Goal: Task Accomplishment & Management: Use online tool/utility

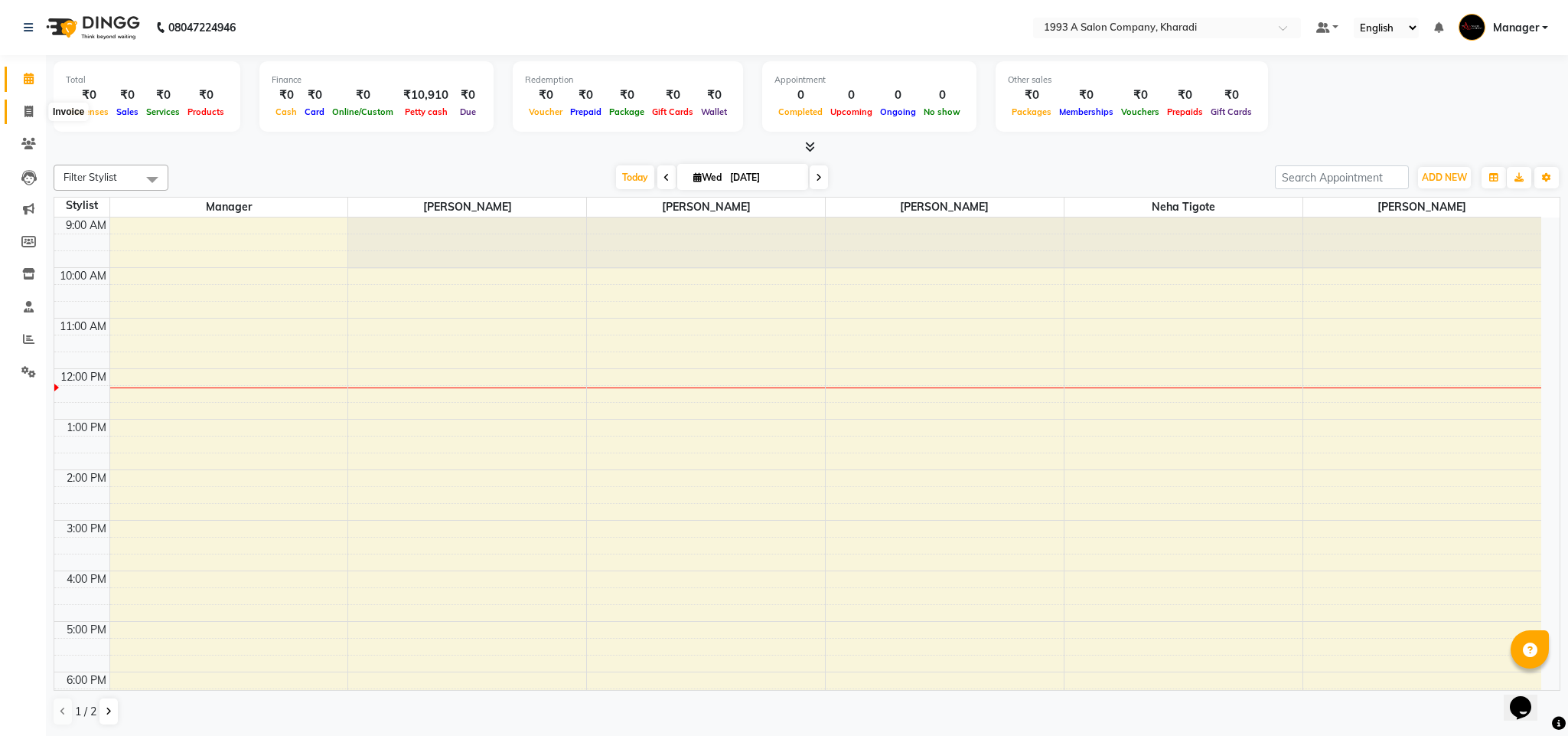
click at [27, 113] on icon at bounding box center [28, 111] width 8 height 12
select select "service"
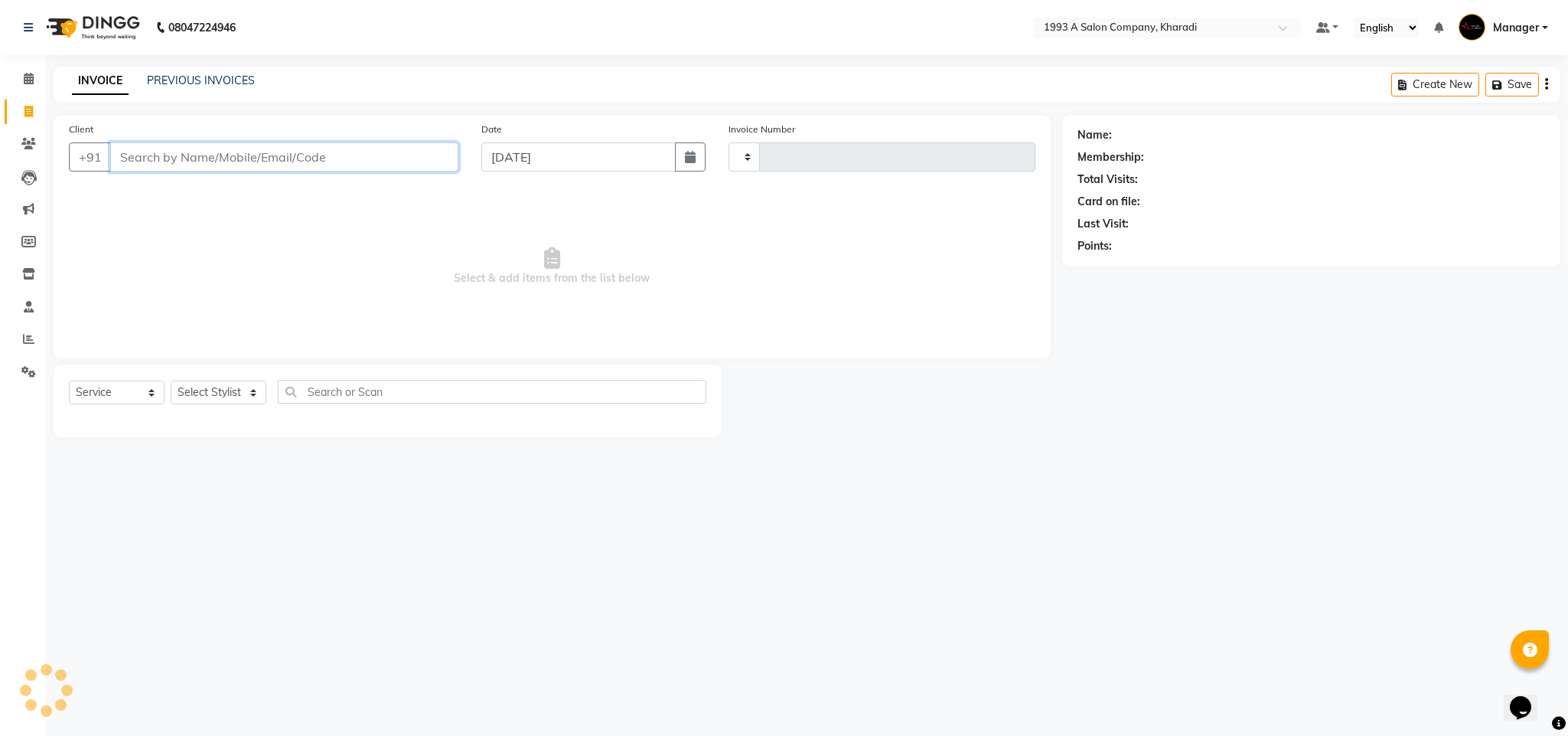
click at [142, 164] on input "Client" at bounding box center [284, 156] width 348 height 29
type input "1760"
select select "651"
select select "13350"
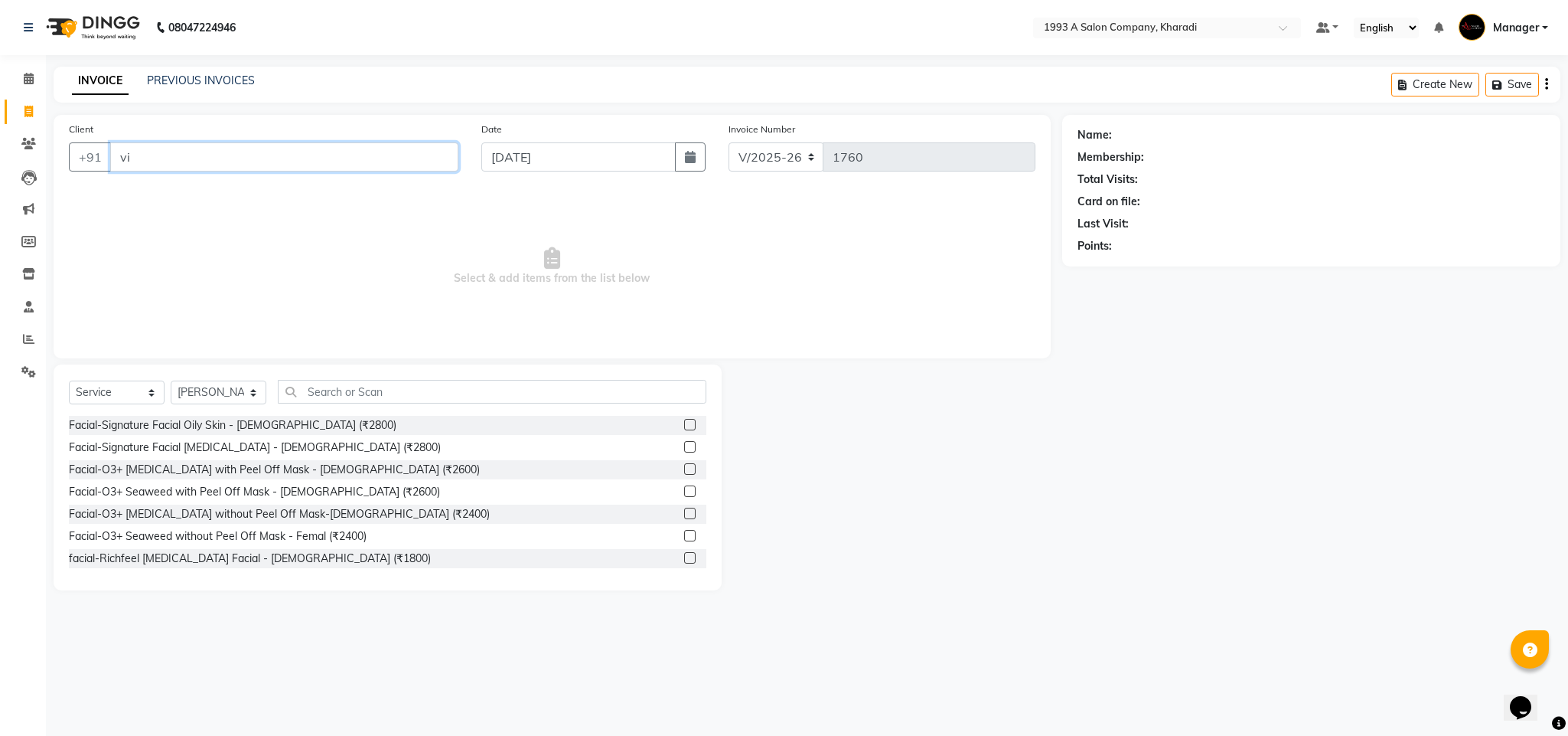
type input "v"
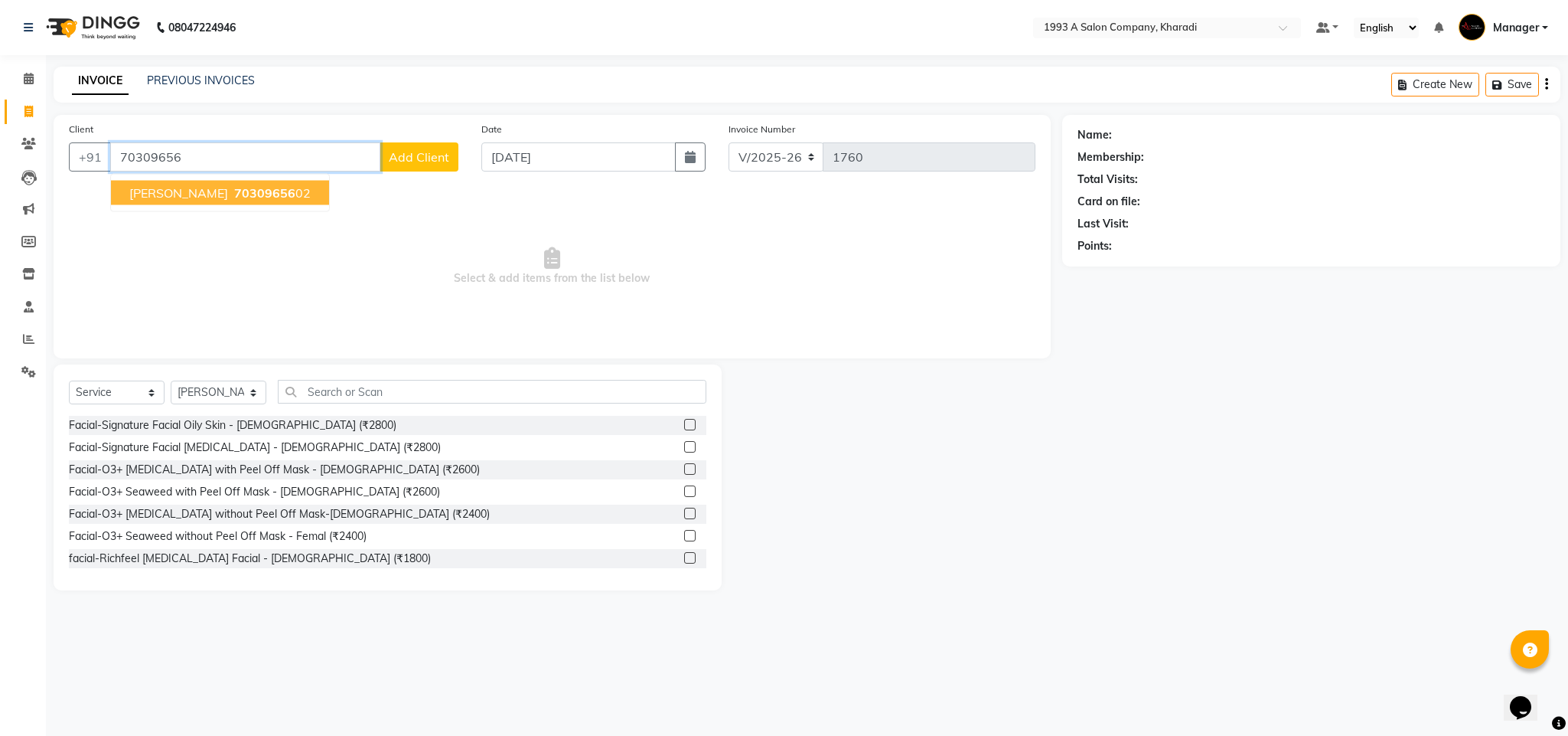
click at [232, 184] on button "[PERSON_NAME] 70309656 02" at bounding box center [220, 193] width 218 height 25
type input "7030965602"
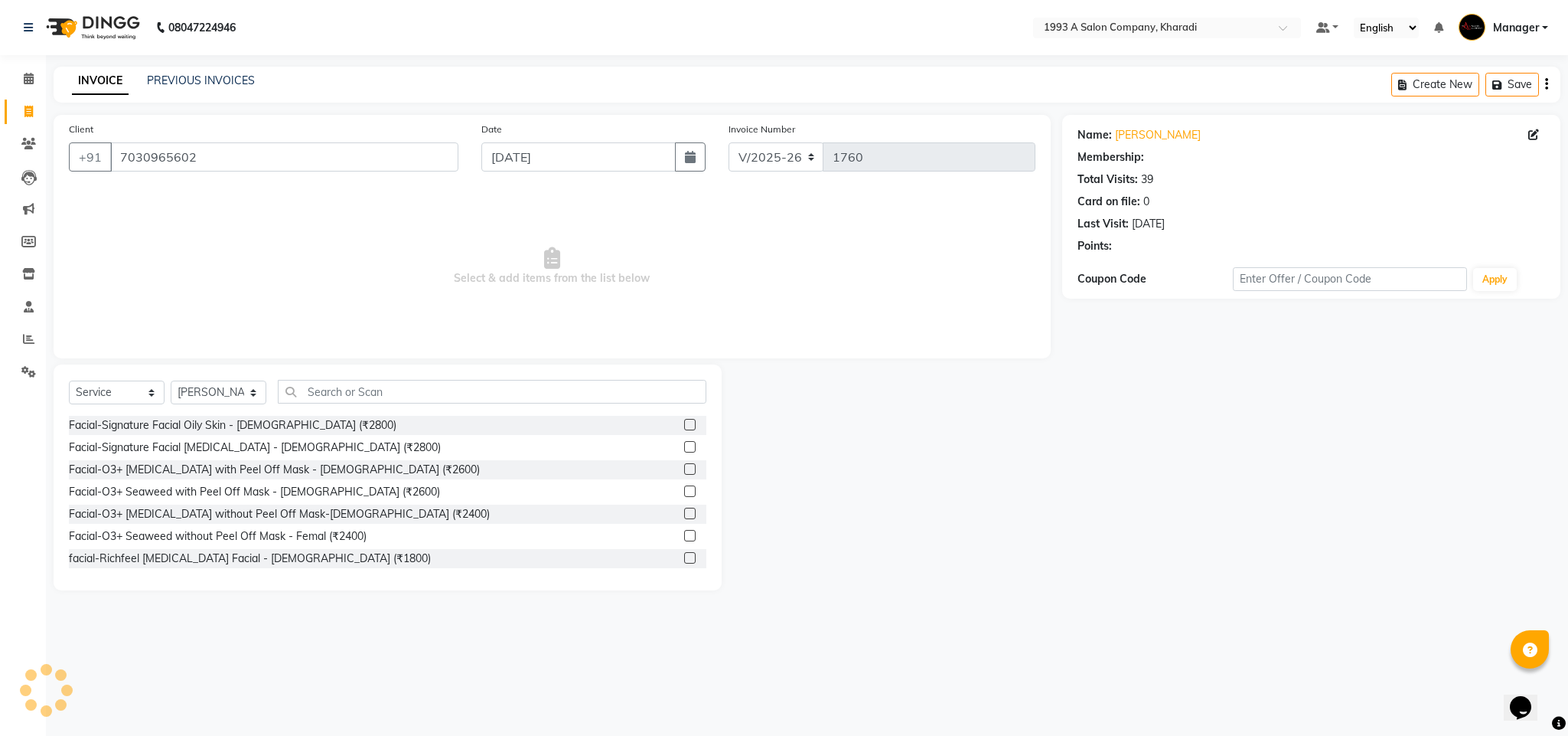
select select "1: Object"
click at [255, 387] on select "Select Stylist [PERSON_NAME] [PERSON_NAME] Manager [PERSON_NAME] Neha Tigote [P…" at bounding box center [218, 392] width 95 height 24
select select "68583"
click at [171, 381] on select "Select Stylist [PERSON_NAME] [PERSON_NAME] Manager [PERSON_NAME] Neha Tigote [P…" at bounding box center [218, 392] width 95 height 24
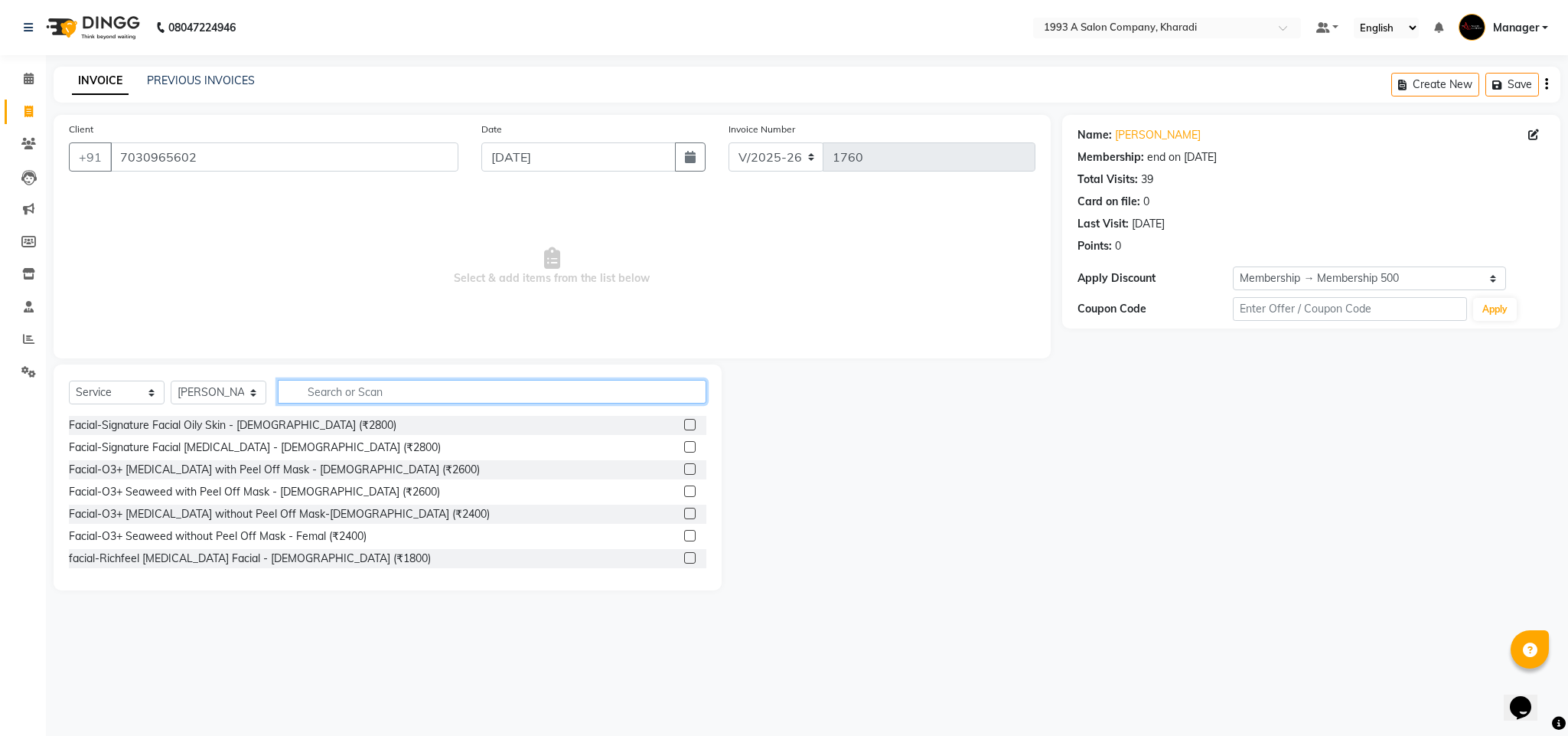
click at [354, 388] on input "text" at bounding box center [491, 391] width 428 height 24
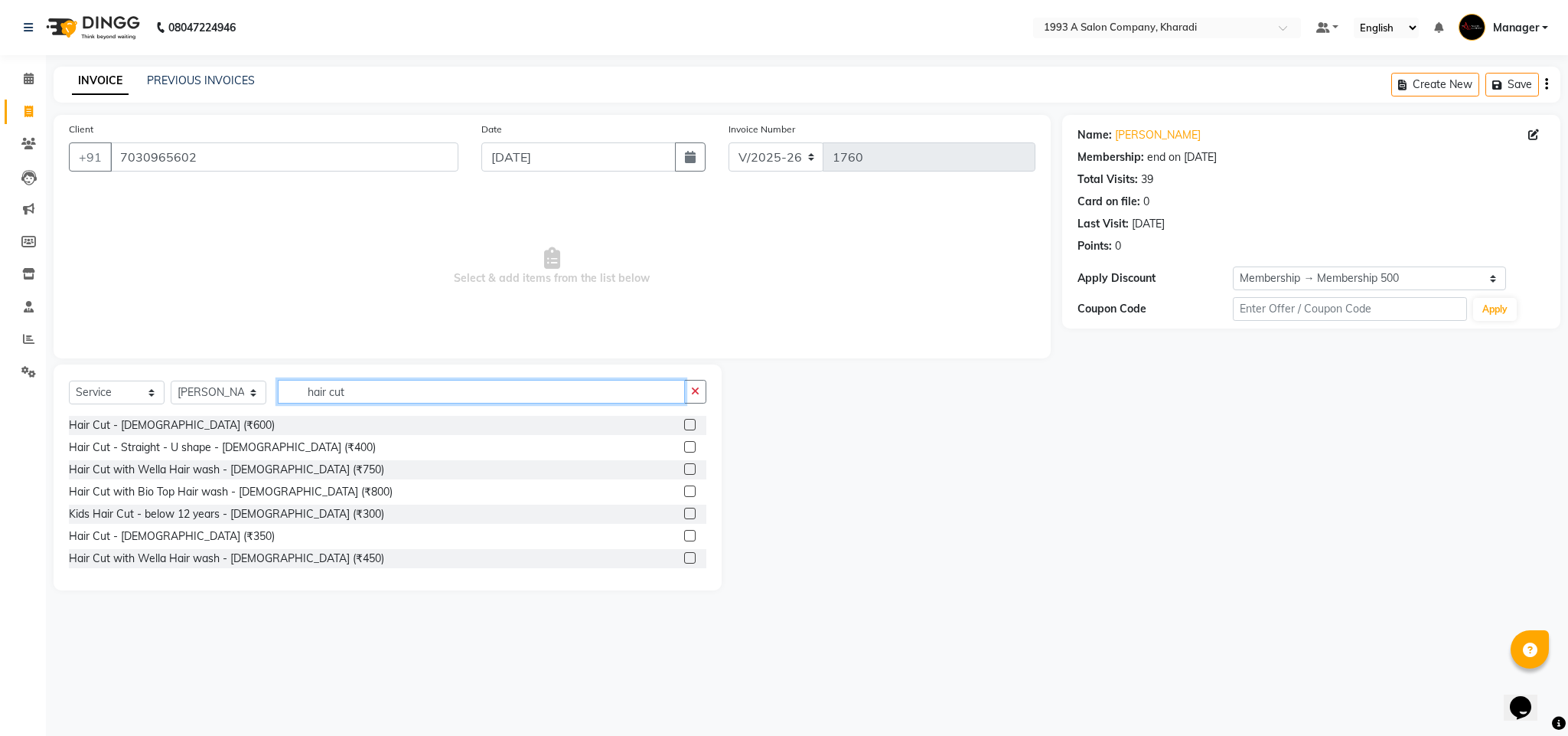
type input "hair cut"
click at [684, 538] on label at bounding box center [689, 535] width 12 height 12
click at [684, 538] on input "checkbox" at bounding box center [689, 536] width 10 height 10
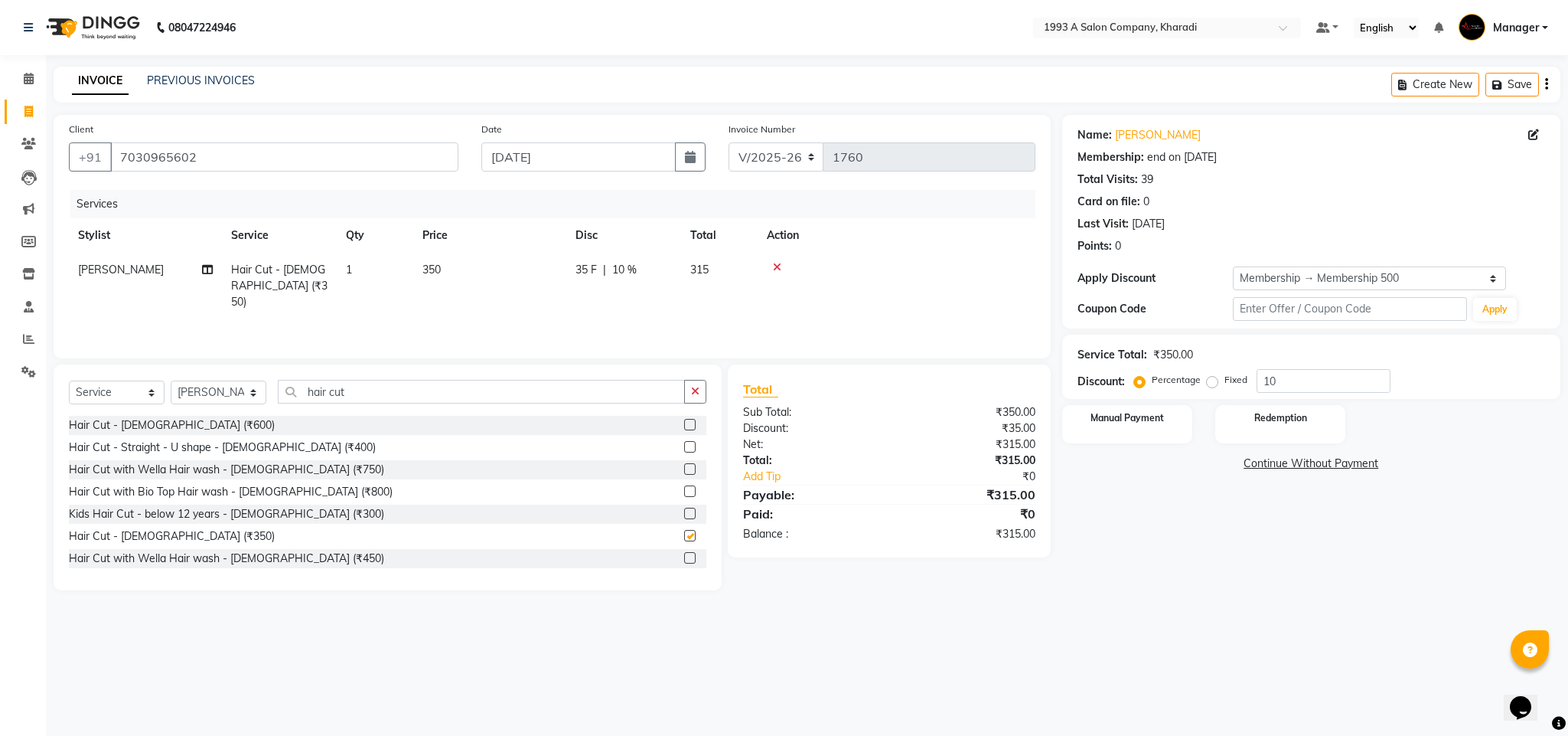
checkbox input "false"
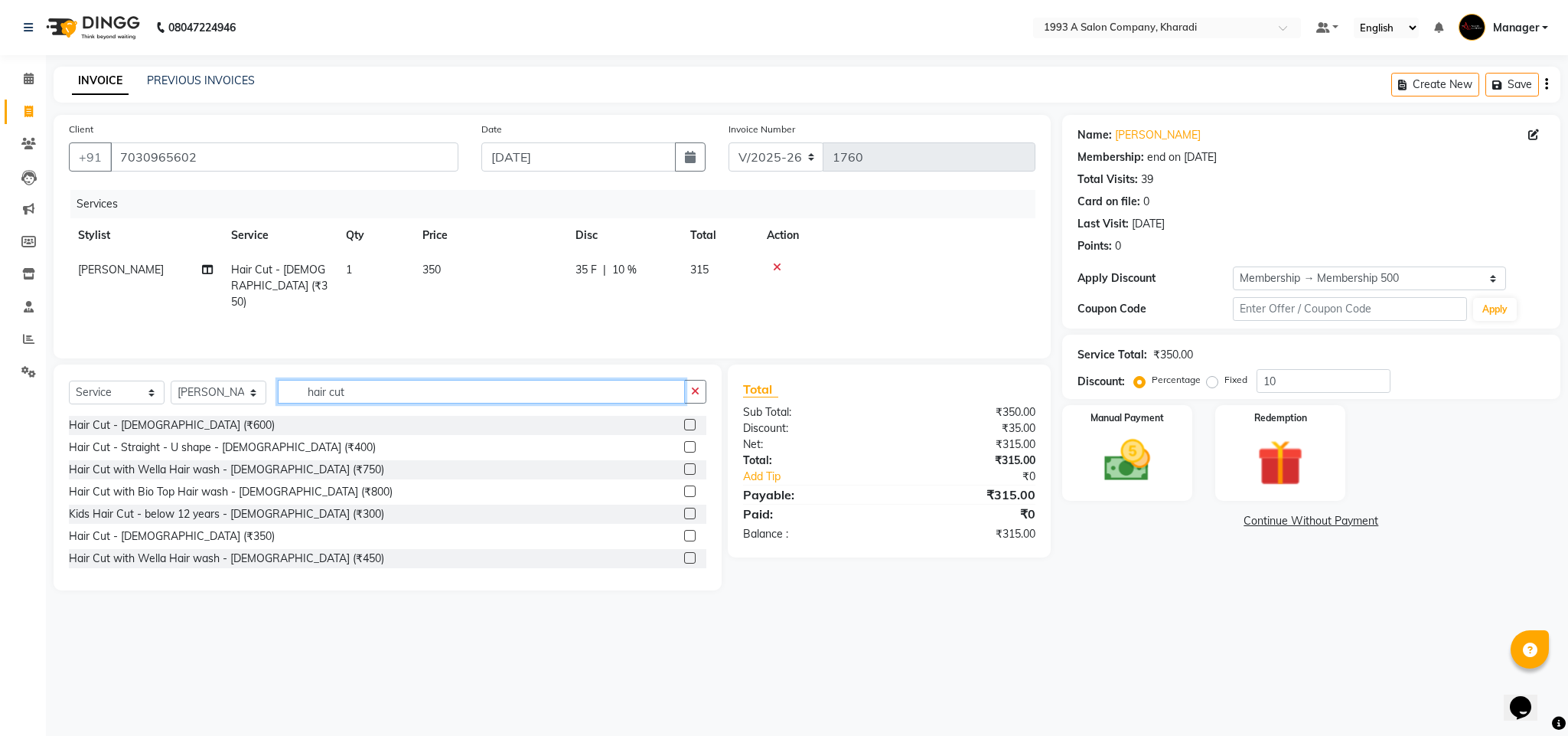
click at [402, 393] on input "hair cut" at bounding box center [481, 391] width 407 height 24
type input "h"
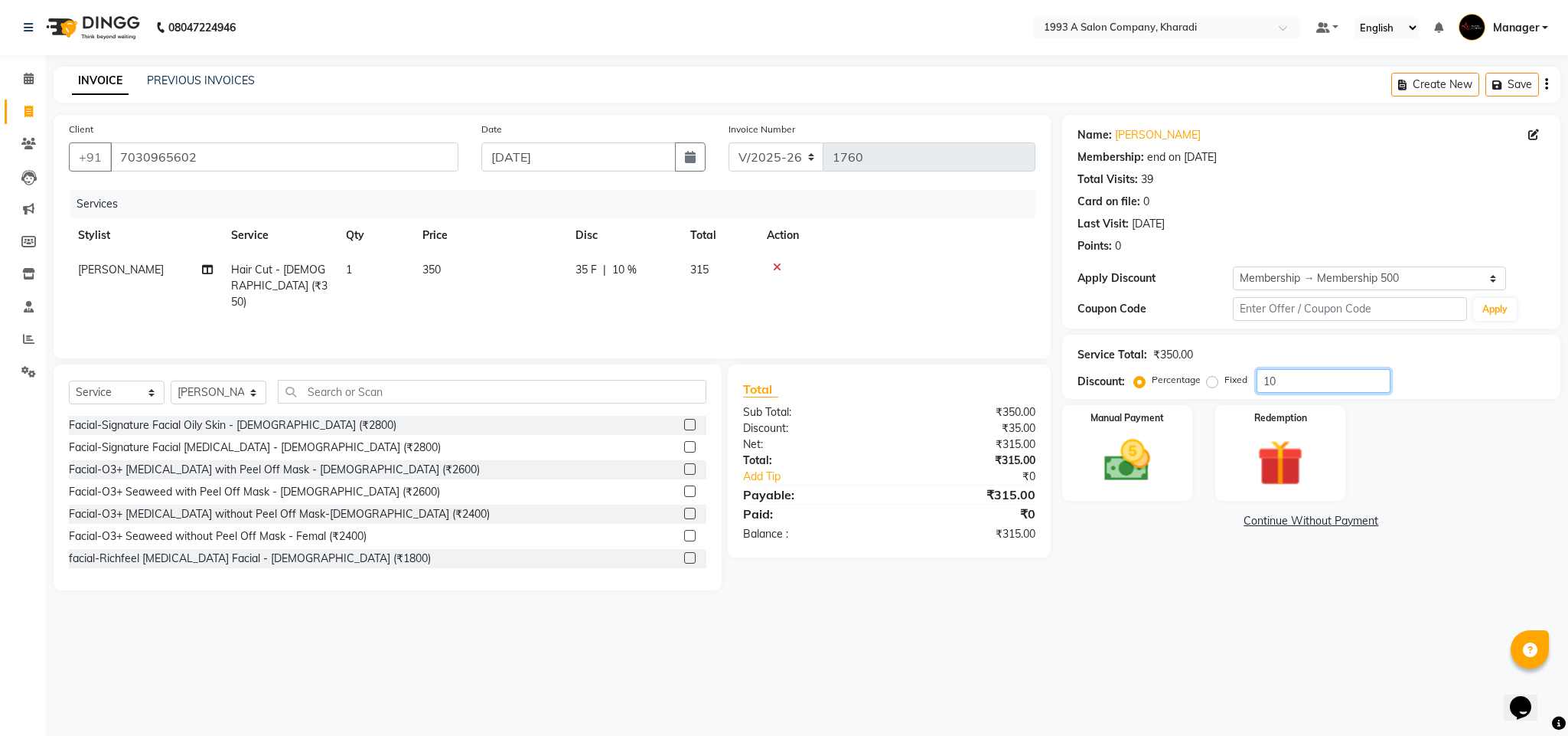
click at [1292, 381] on input "10" at bounding box center [1323, 381] width 134 height 24
type input "1"
type input "15"
click at [1130, 487] on img at bounding box center [1127, 460] width 78 height 55
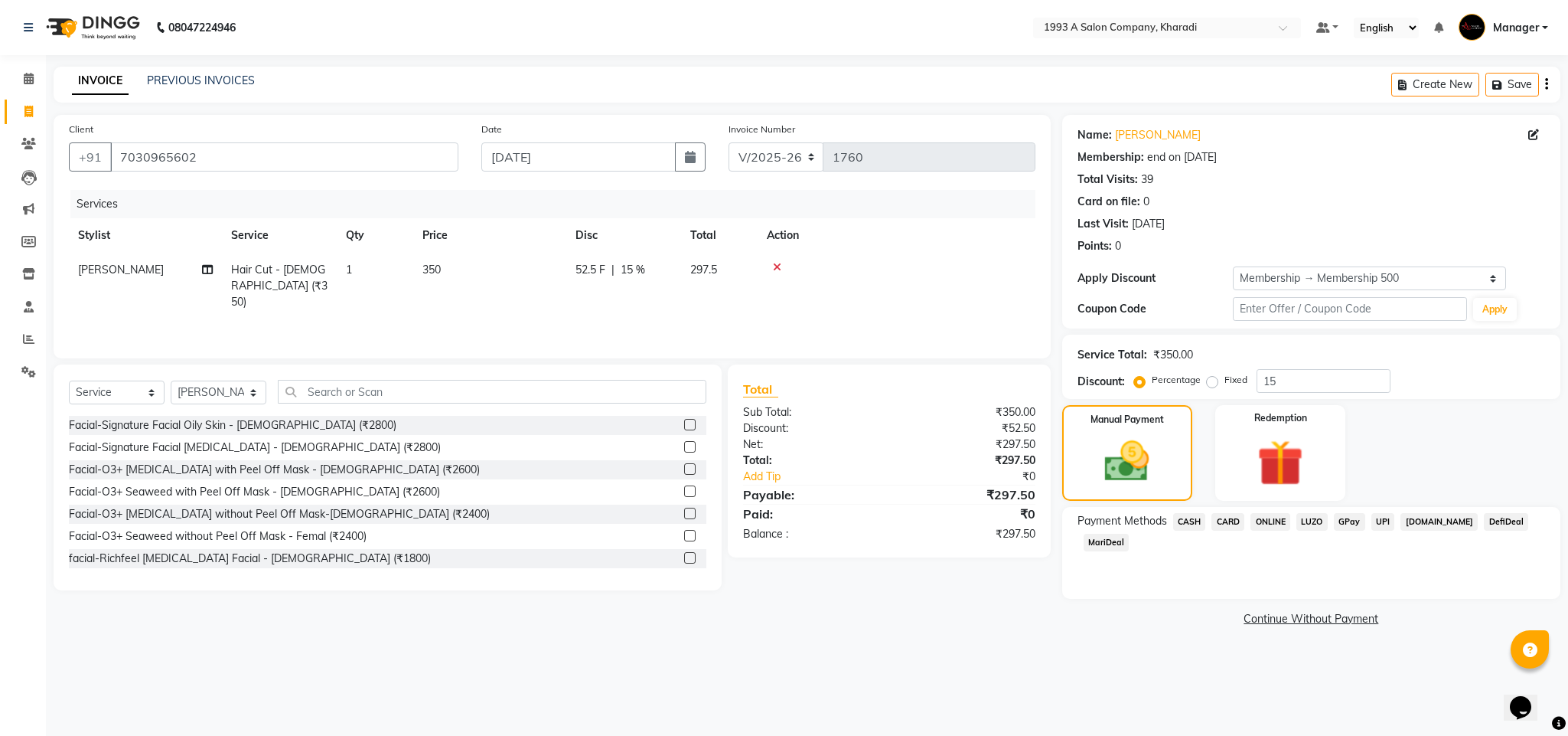
click at [1130, 533] on span "MariDeal" at bounding box center [1106, 541] width 45 height 17
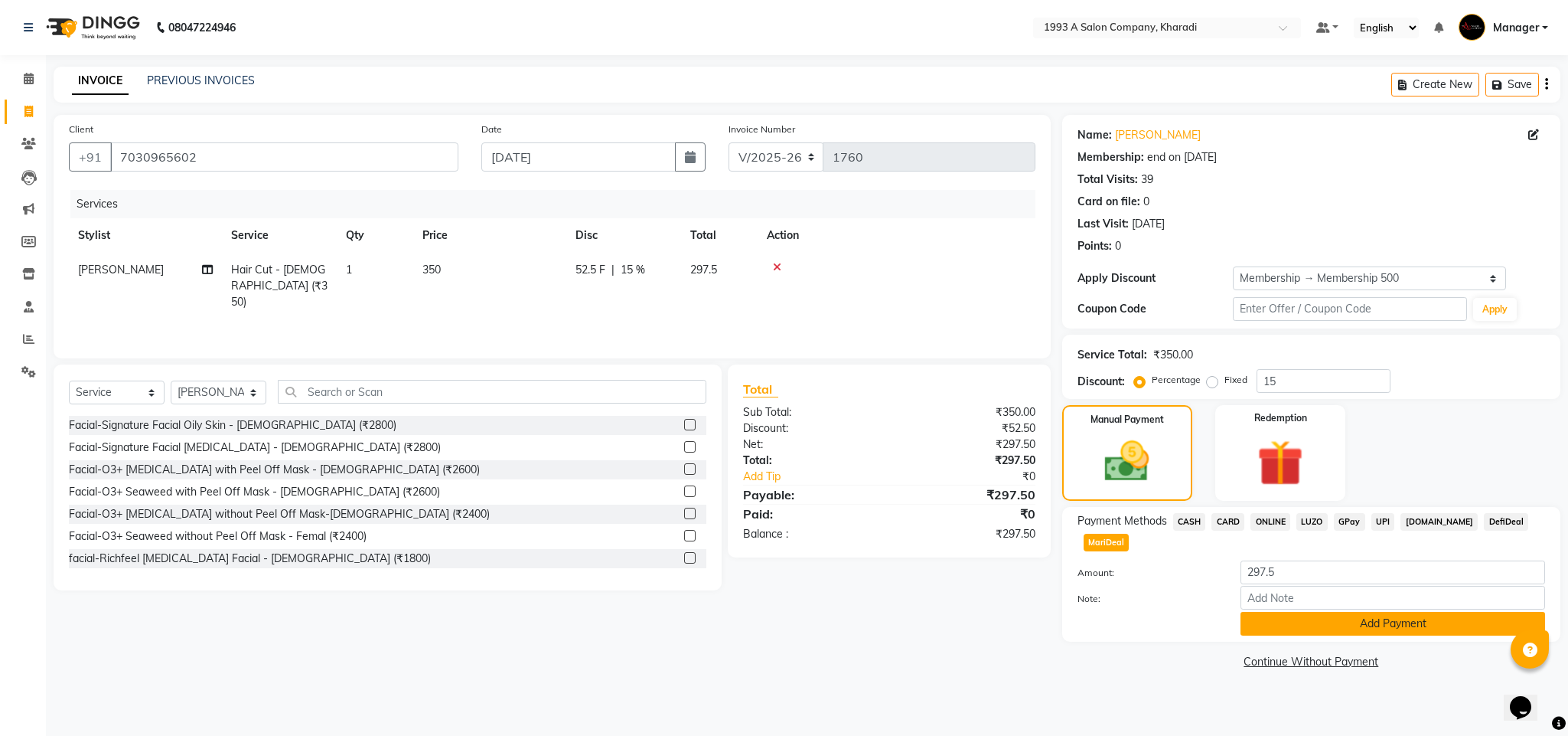
click at [1422, 611] on button "Add Payment" at bounding box center [1392, 623] width 305 height 24
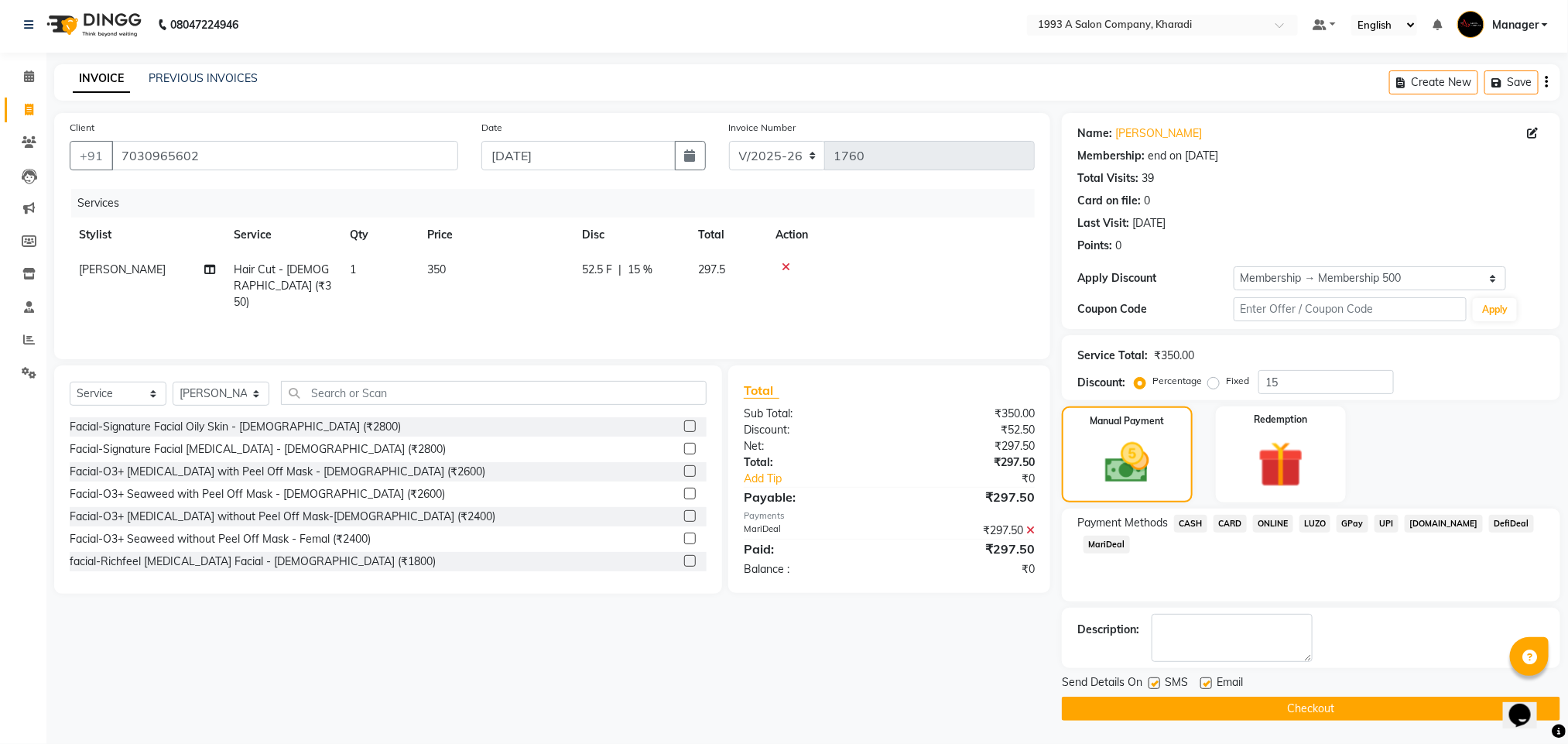
scroll to position [5, 0]
click at [1322, 710] on button "Checkout" at bounding box center [1310, 708] width 498 height 24
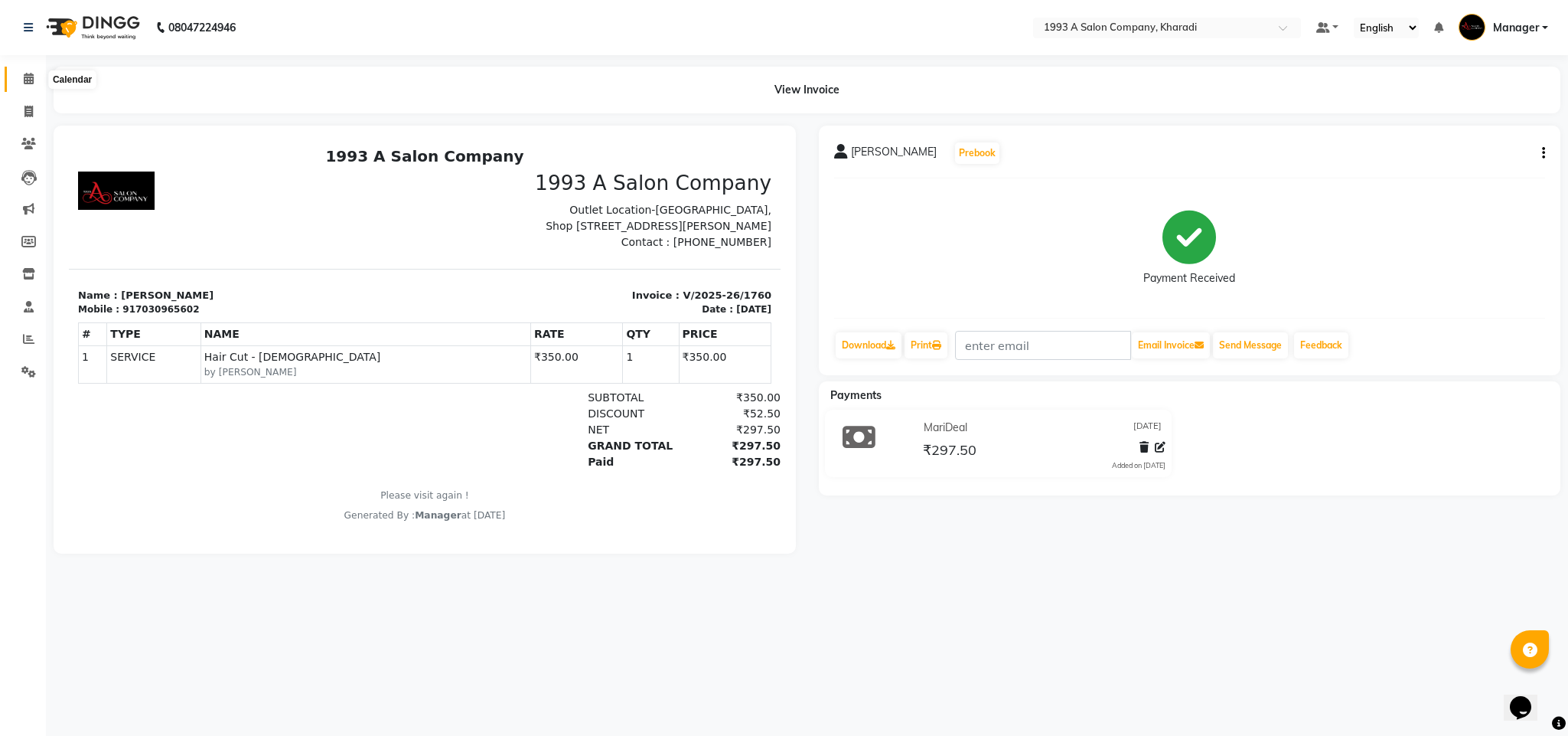
click at [30, 75] on icon at bounding box center [28, 78] width 10 height 12
